Goal: Information Seeking & Learning: Understand process/instructions

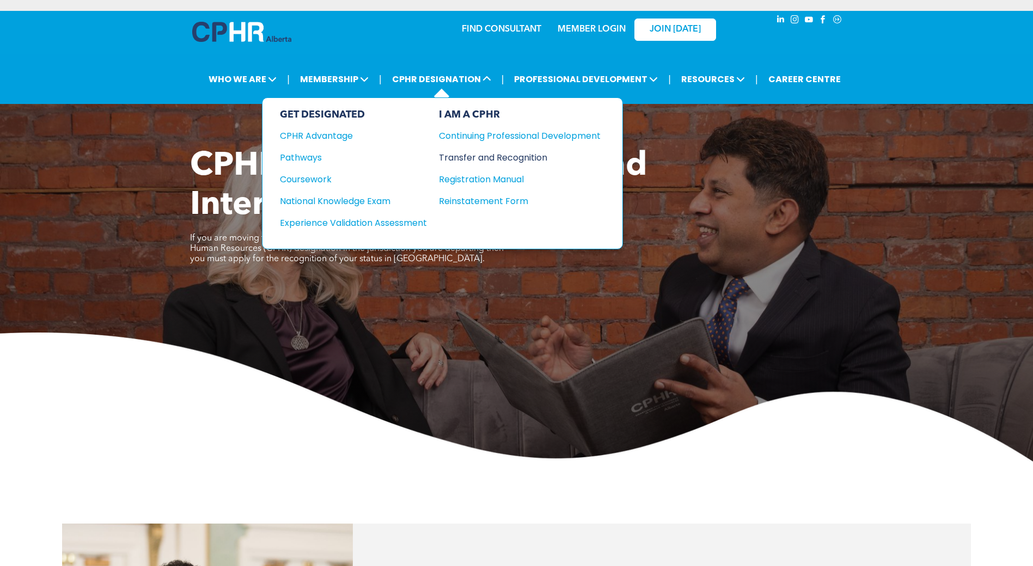
click at [490, 158] on div "Transfer and Recognition" at bounding box center [511, 158] width 145 height 14
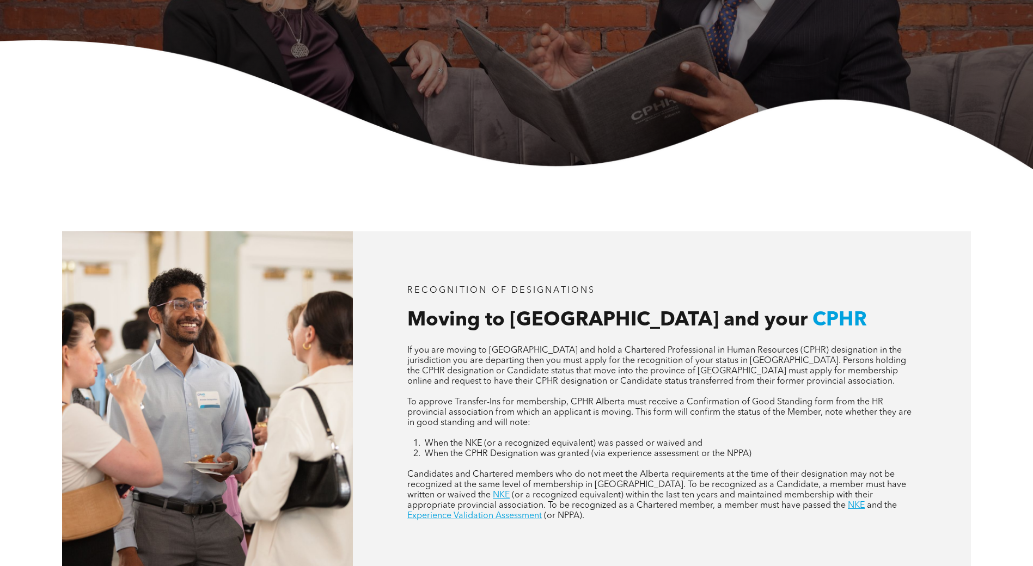
scroll to position [327, 0]
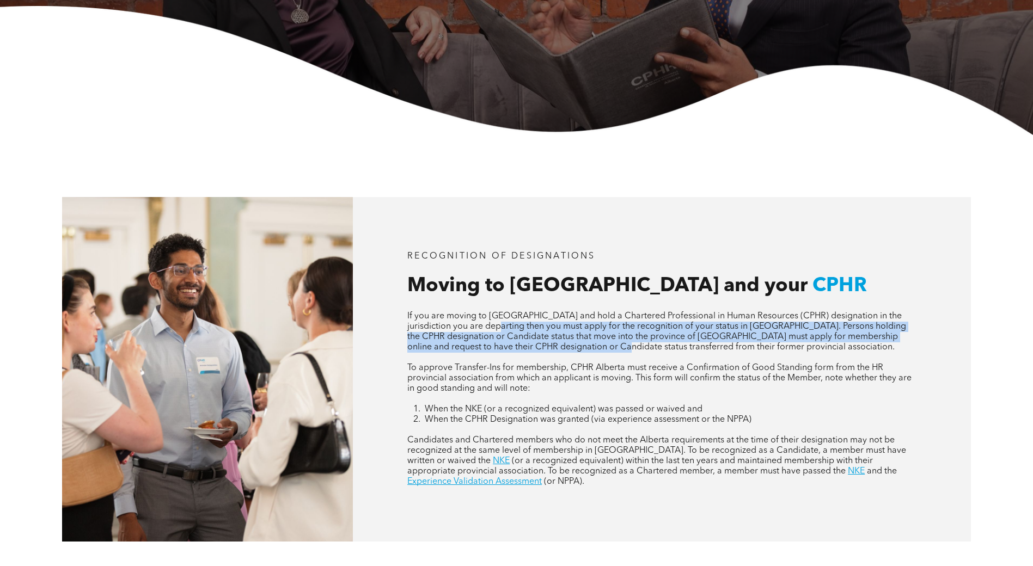
drag, startPoint x: 474, startPoint y: 329, endPoint x: 596, endPoint y: 352, distance: 123.5
click at [596, 352] on span "If you are moving to [GEOGRAPHIC_DATA] and hold a Chartered Professional in Hum…" at bounding box center [656, 332] width 499 height 40
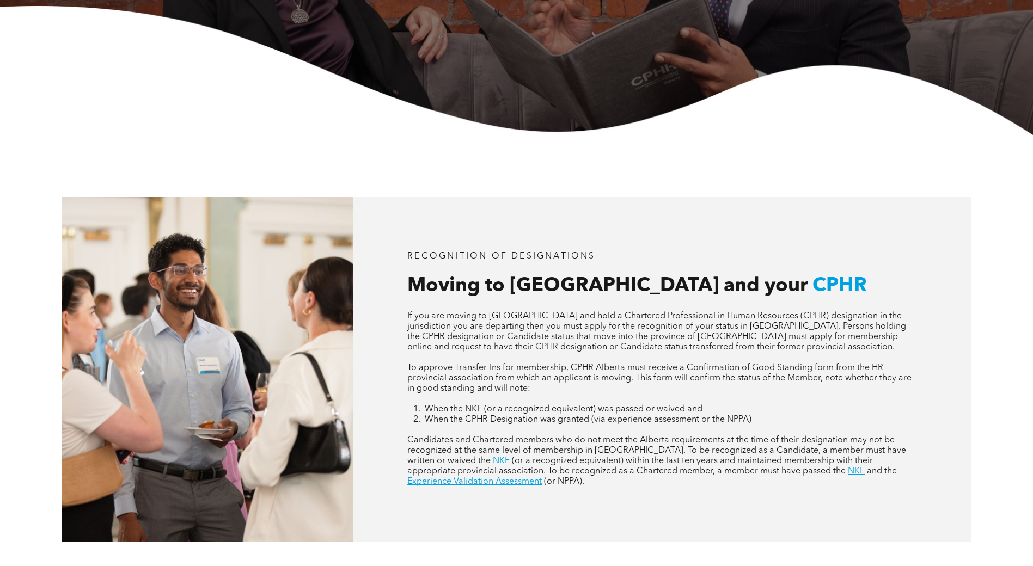
click at [513, 382] on span "To approve Transfer-Ins for membership, CPHR Alberta must receive a Confirmatio…" at bounding box center [659, 378] width 504 height 29
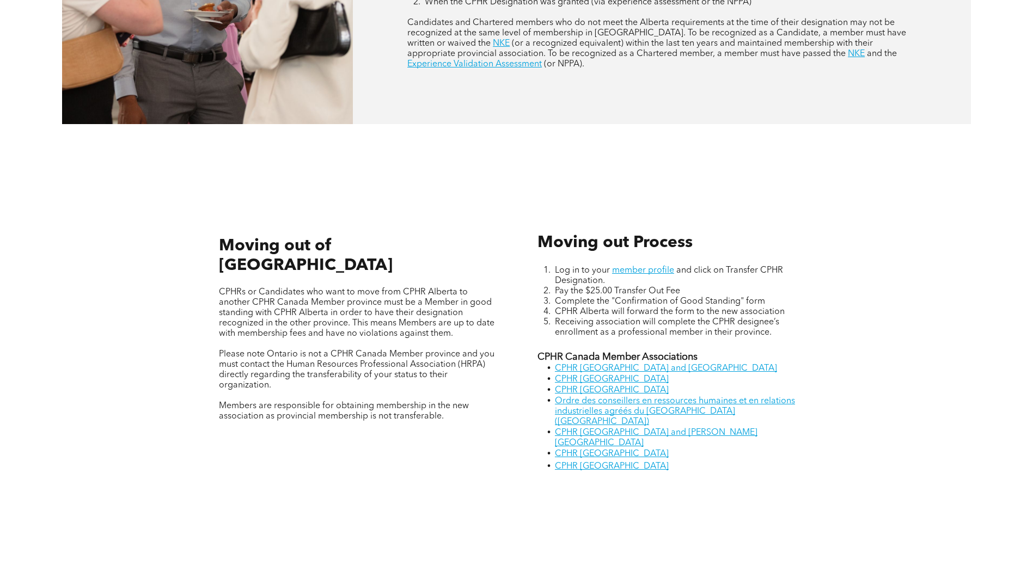
scroll to position [762, 0]
